Goal: Communication & Community: Answer question/provide support

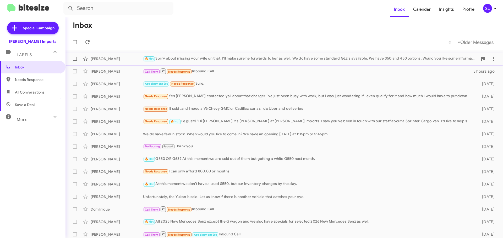
click at [190, 61] on div "🔥 Hot Sorry about missing your wife on that. I'll make sure he forwards to her …" at bounding box center [310, 59] width 335 height 6
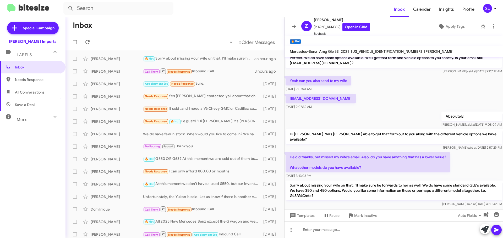
scroll to position [313, 0]
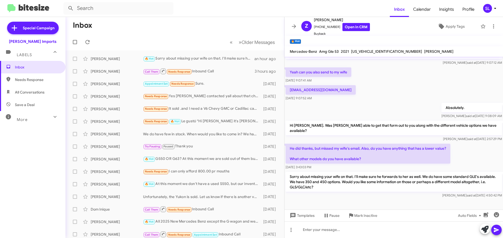
click at [377, 199] on div at bounding box center [393, 212] width 218 height 26
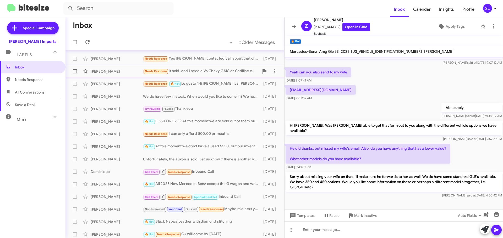
scroll to position [0, 0]
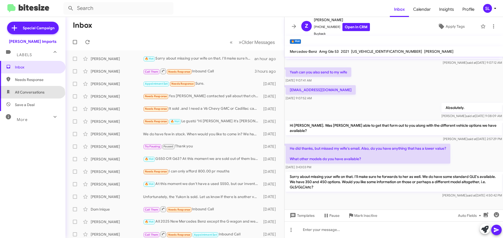
click at [32, 95] on span "All Conversations" at bounding box center [32, 92] width 65 height 13
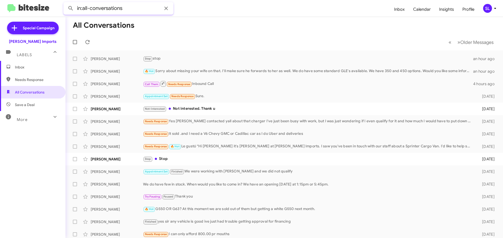
click at [139, 9] on input "in:all-conversations" at bounding box center [118, 8] width 110 height 13
type input "in:all-conversations [PERSON_NAME]"
click at [65, 3] on button at bounding box center [70, 8] width 10 height 10
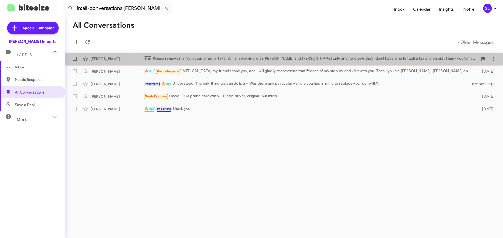
click at [320, 58] on div "Stop Please remove me from your email or text list. I am working with [PERSON_N…" at bounding box center [310, 59] width 335 height 6
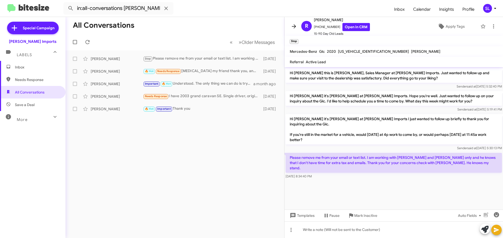
click at [292, 28] on icon at bounding box center [294, 26] width 6 height 6
